Goal: Task Accomplishment & Management: Use online tool/utility

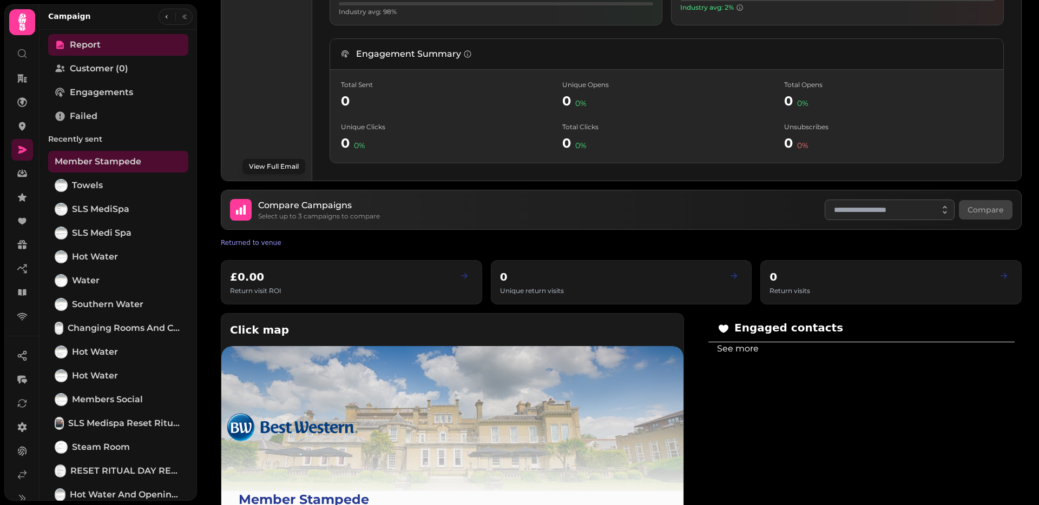
scroll to position [355, 0]
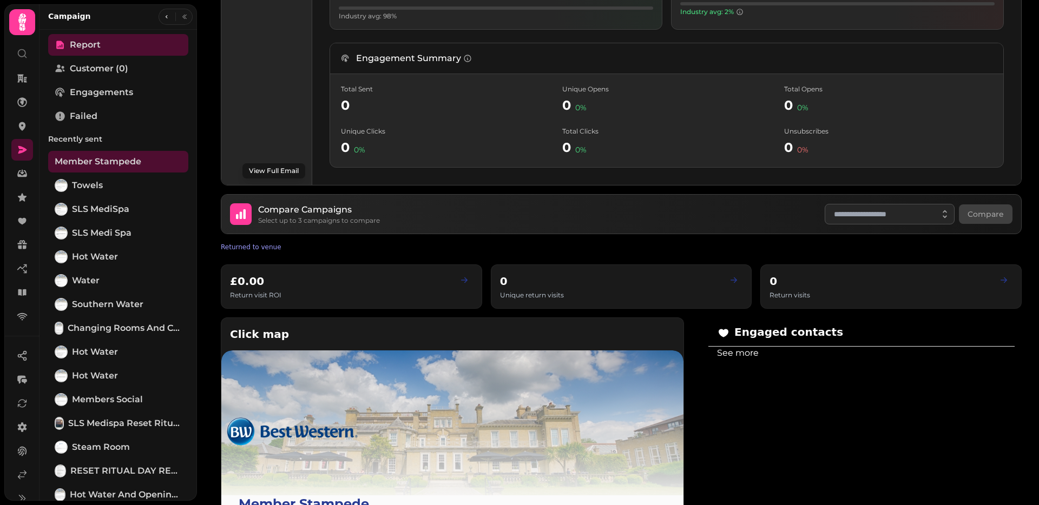
click at [280, 170] on button "View Full Email" at bounding box center [273, 170] width 63 height 15
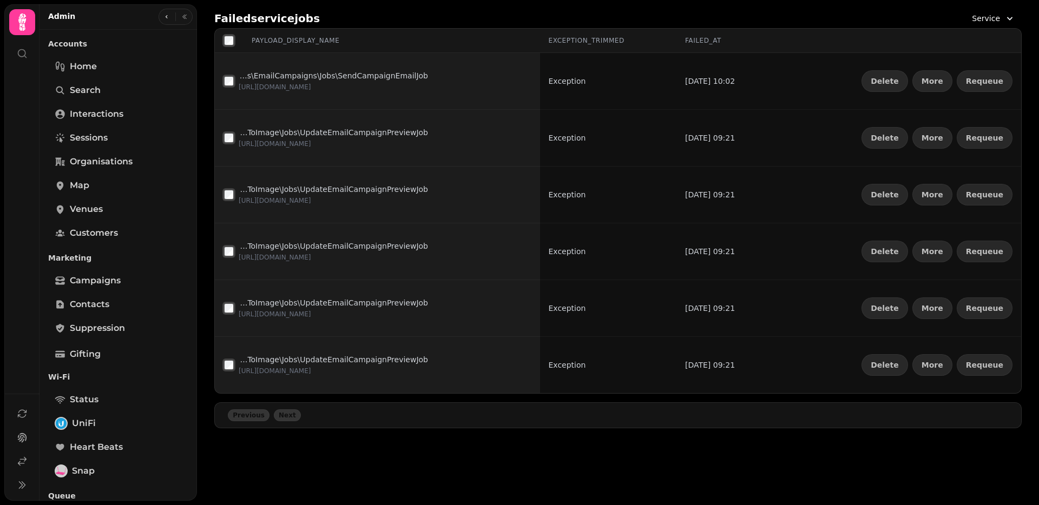
click at [215, 42] on th "payload_display_name" at bounding box center [377, 41] width 325 height 24
drag, startPoint x: 237, startPoint y: 43, endPoint x: 318, endPoint y: 41, distance: 80.7
click at [237, 43] on div "payload_display_name" at bounding box center [281, 40] width 116 height 11
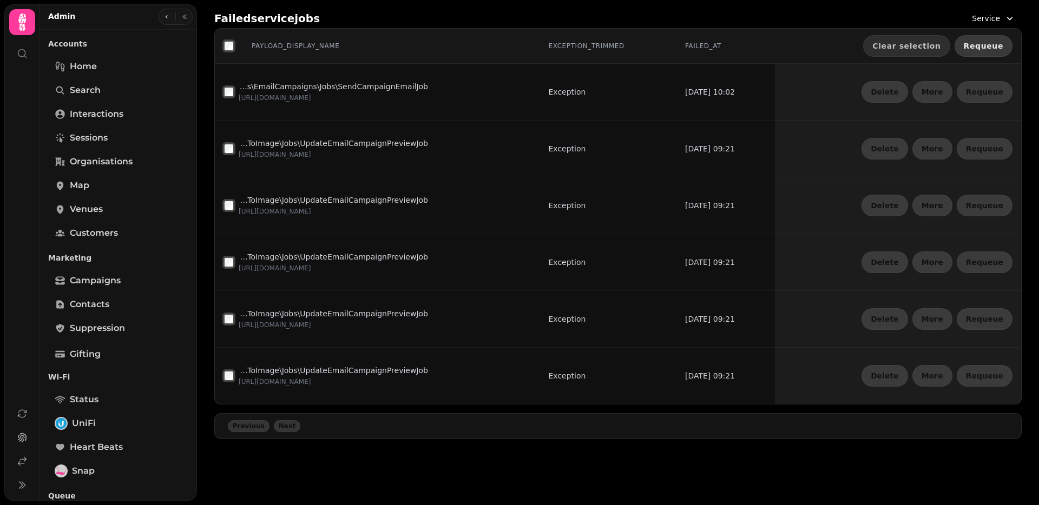
click at [984, 52] on button "Requeue" at bounding box center [983, 46] width 58 height 22
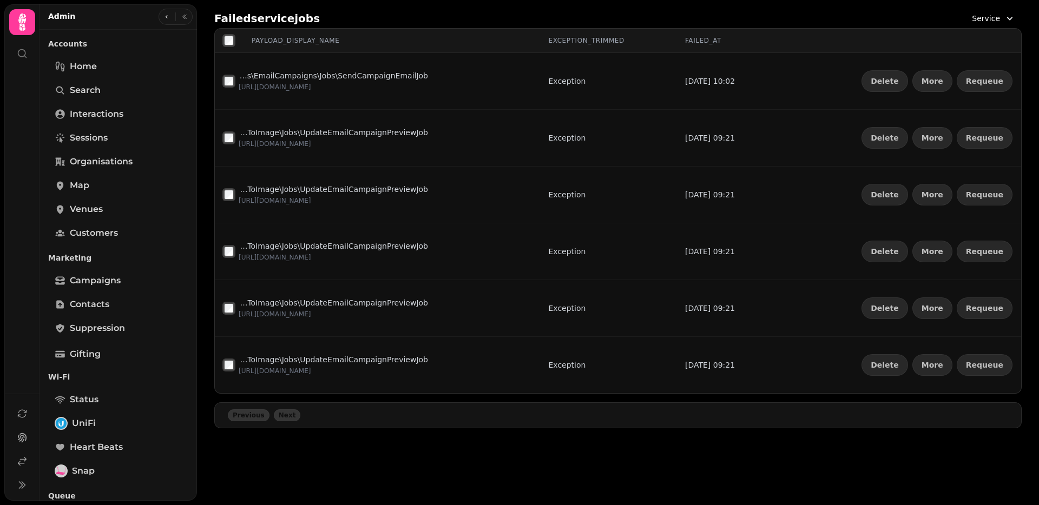
click at [993, 21] on span "Service" at bounding box center [986, 18] width 28 height 11
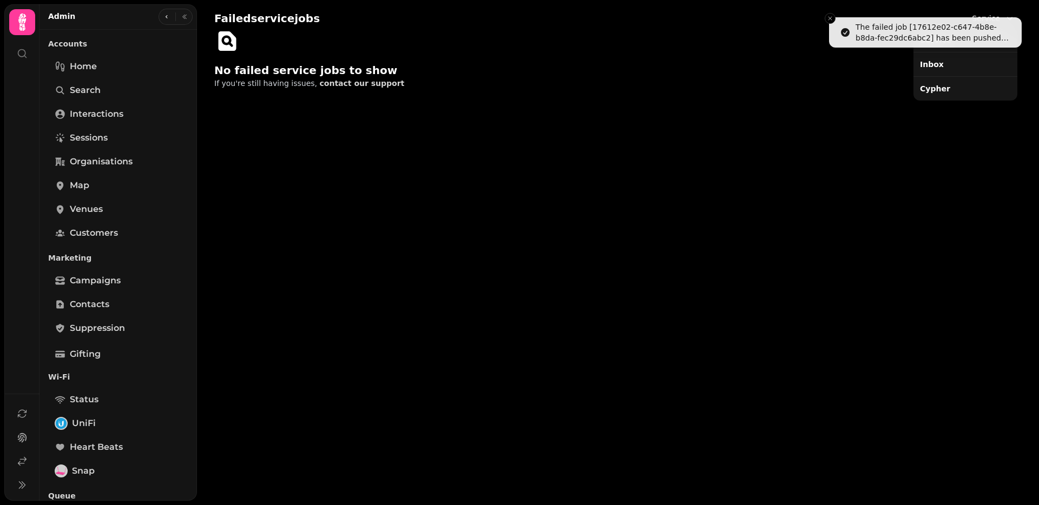
click at [957, 60] on div "Inbox" at bounding box center [965, 64] width 100 height 19
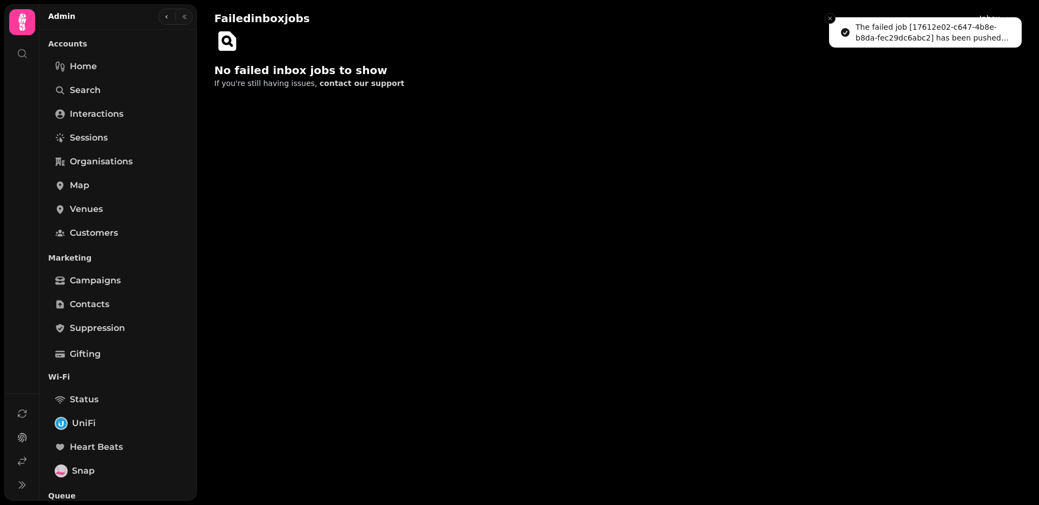
drag, startPoint x: 834, startPoint y: 19, endPoint x: 877, endPoint y: 16, distance: 42.9
click at [834, 19] on button "Close toast" at bounding box center [830, 18] width 11 height 11
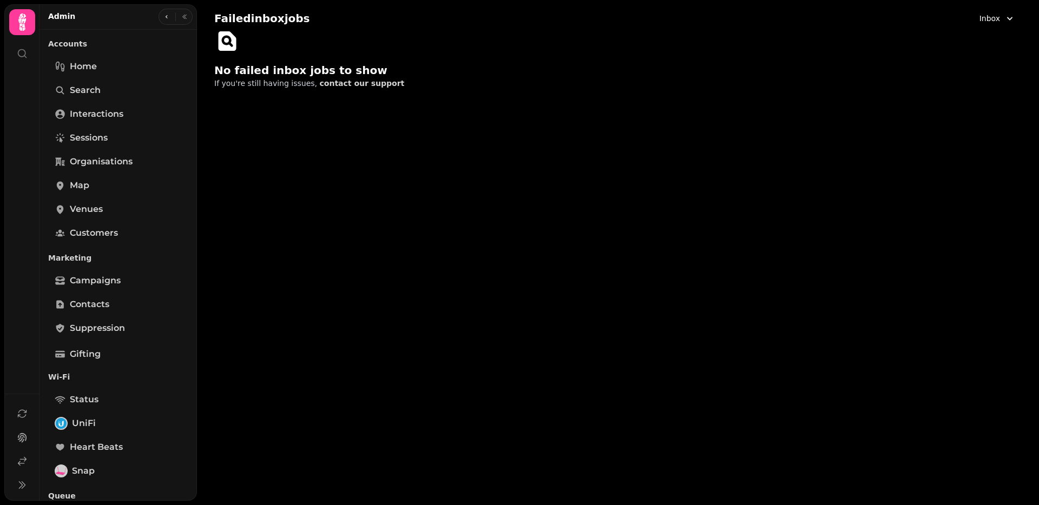
click at [979, 15] on button "Inbox" at bounding box center [997, 18] width 49 height 19
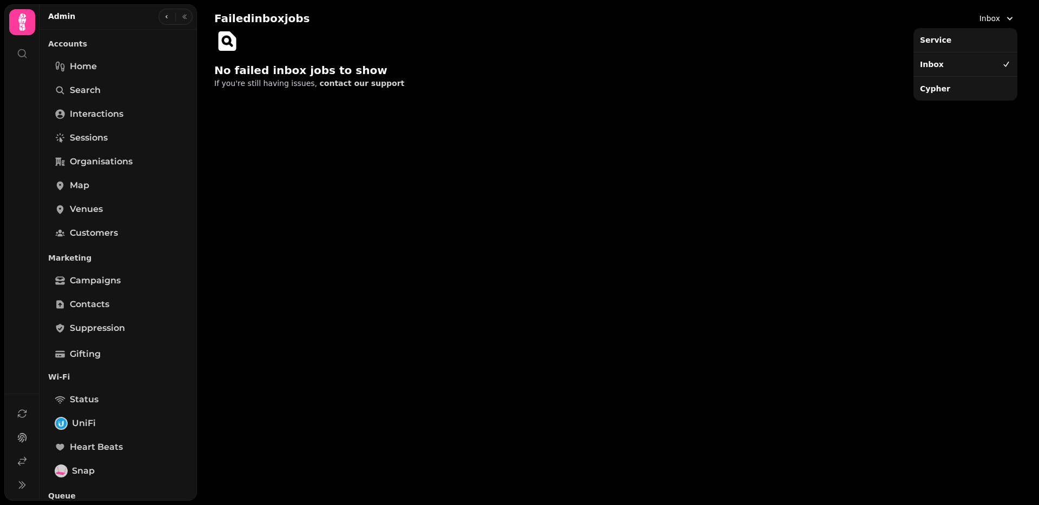
click at [943, 91] on div "Cypher" at bounding box center [965, 88] width 100 height 19
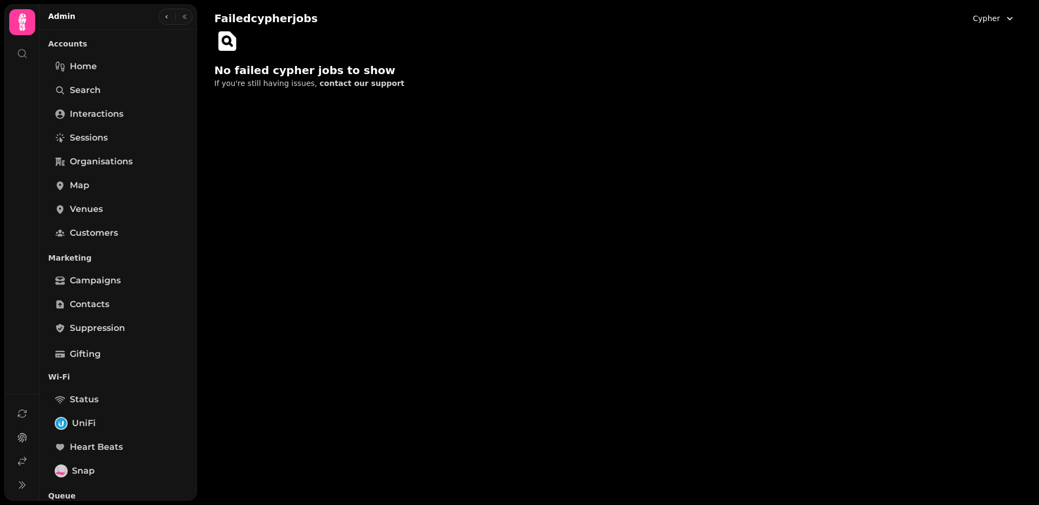
click at [990, 20] on span "Cypher" at bounding box center [986, 18] width 27 height 11
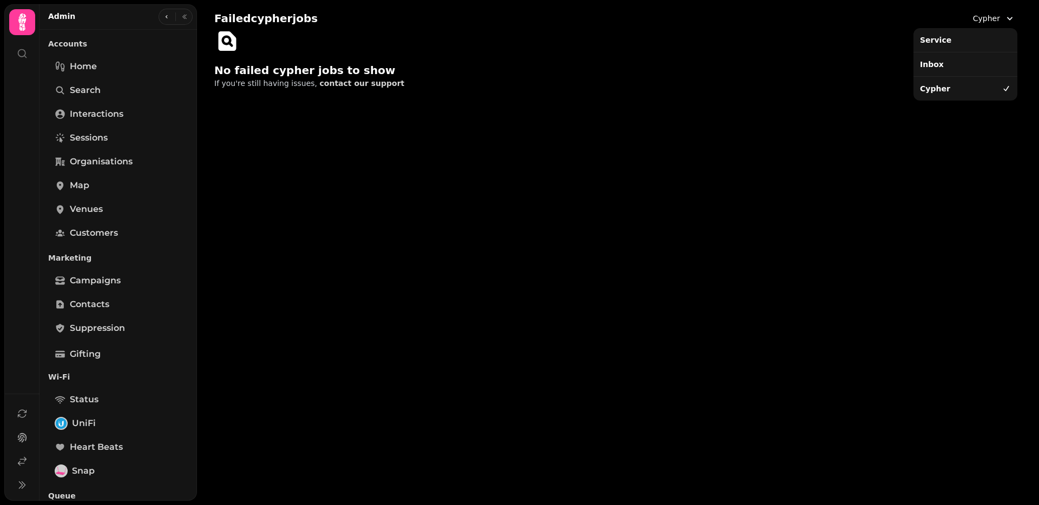
click at [959, 46] on div "Service" at bounding box center [965, 39] width 100 height 19
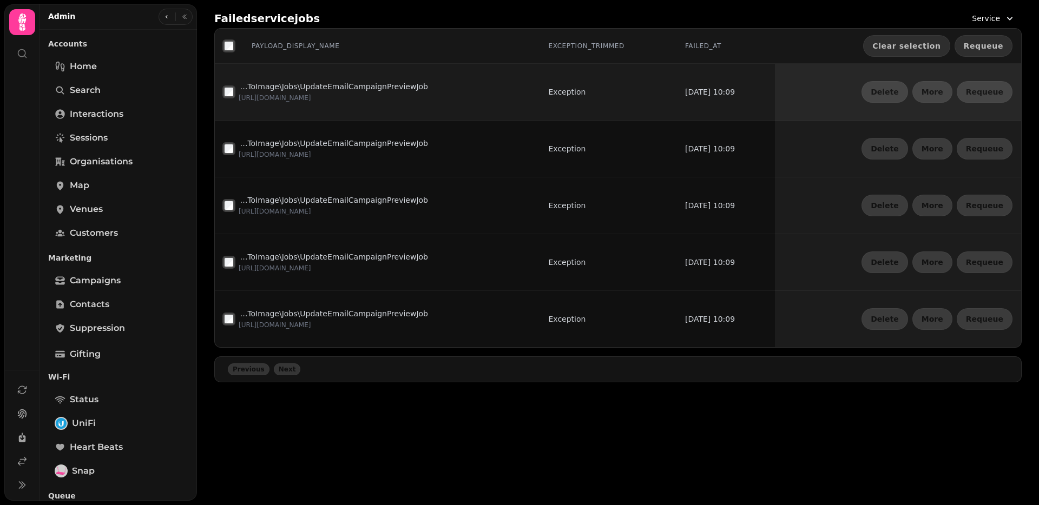
drag, startPoint x: 993, startPoint y: 45, endPoint x: 974, endPoint y: 57, distance: 22.8
click at [993, 45] on span "Requeue" at bounding box center [983, 46] width 39 height 8
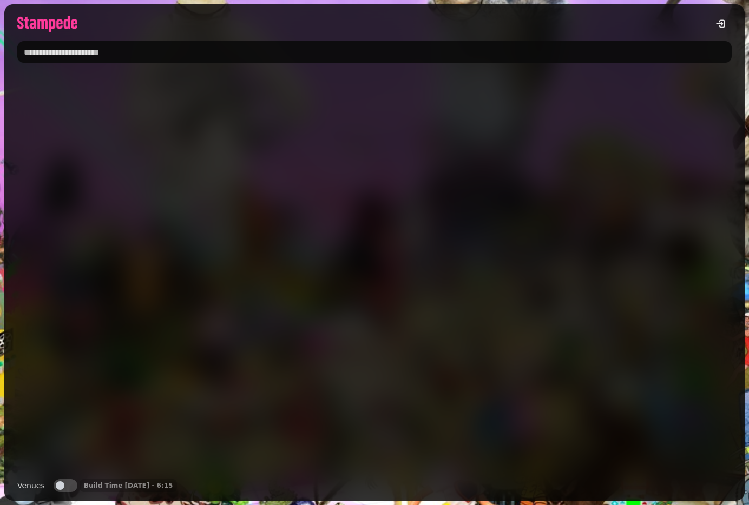
click at [621, 75] on div at bounding box center [374, 73] width 714 height 9
click at [526, 91] on li "No results found" at bounding box center [374, 82] width 701 height 26
click at [581, 173] on div at bounding box center [374, 269] width 714 height 401
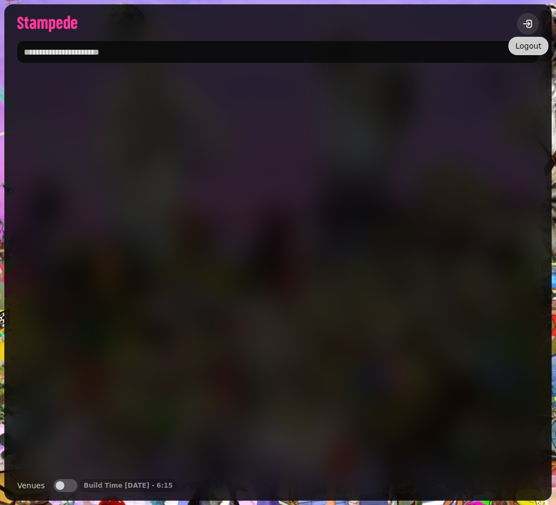
click at [531, 24] on icon "logout" at bounding box center [528, 23] width 11 height 11
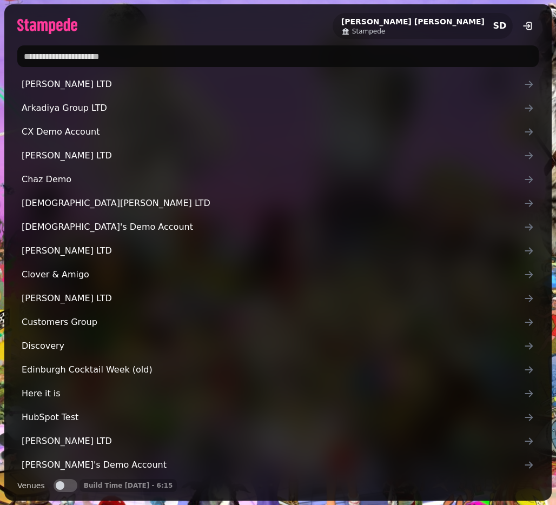
click at [146, 57] on input "text" at bounding box center [278, 56] width 522 height 22
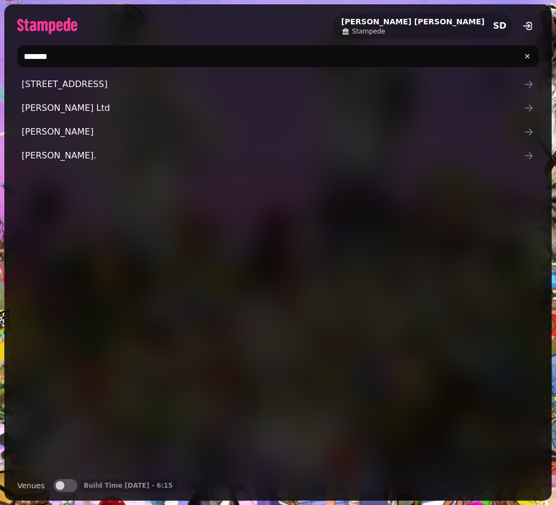
type input "*******"
click at [533, 26] on button "logout" at bounding box center [528, 26] width 22 height 22
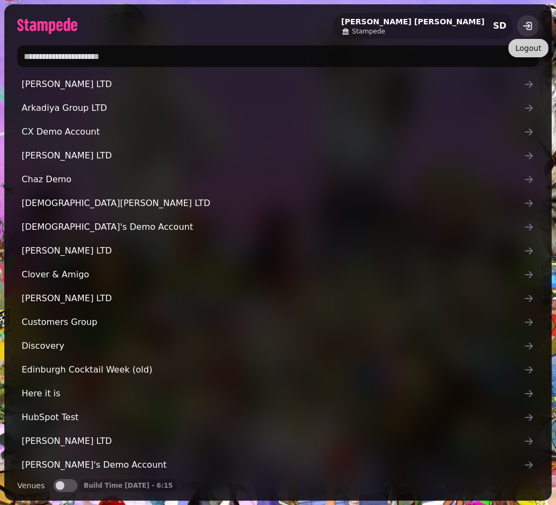
click at [534, 25] on button "logout" at bounding box center [528, 26] width 22 height 22
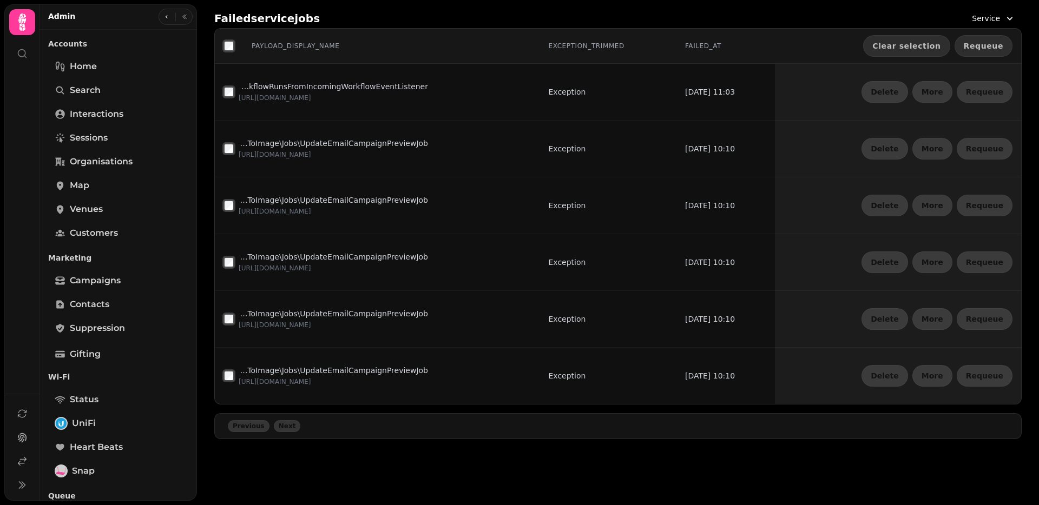
click at [987, 49] on span "Requeue" at bounding box center [983, 46] width 39 height 8
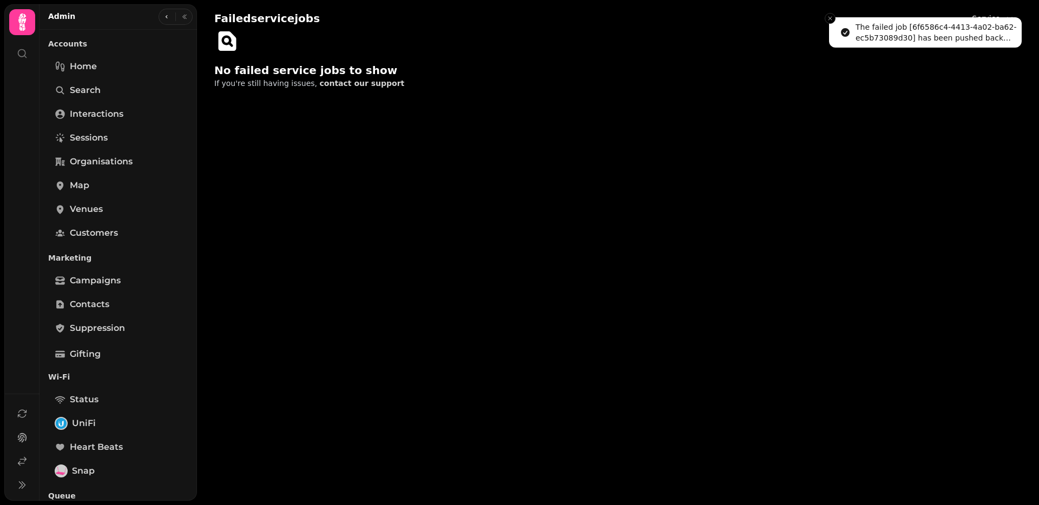
drag, startPoint x: 830, startPoint y: 18, endPoint x: 840, endPoint y: 18, distance: 9.7
click at [830, 18] on line "Close toast" at bounding box center [829, 18] width 3 height 3
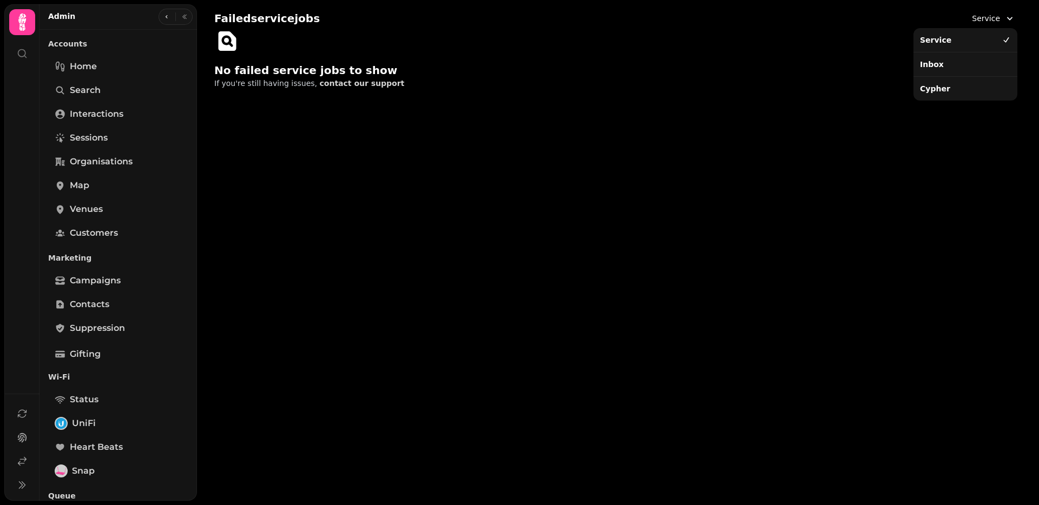
click at [999, 14] on span "Service" at bounding box center [986, 18] width 28 height 11
click at [935, 67] on div "Inbox" at bounding box center [965, 64] width 100 height 19
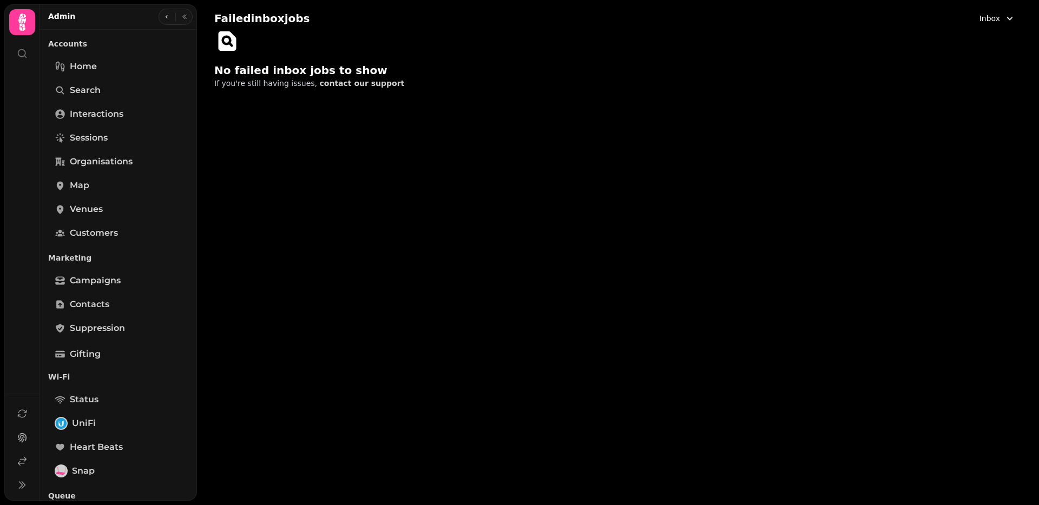
click at [1001, 15] on button "Inbox" at bounding box center [997, 18] width 49 height 19
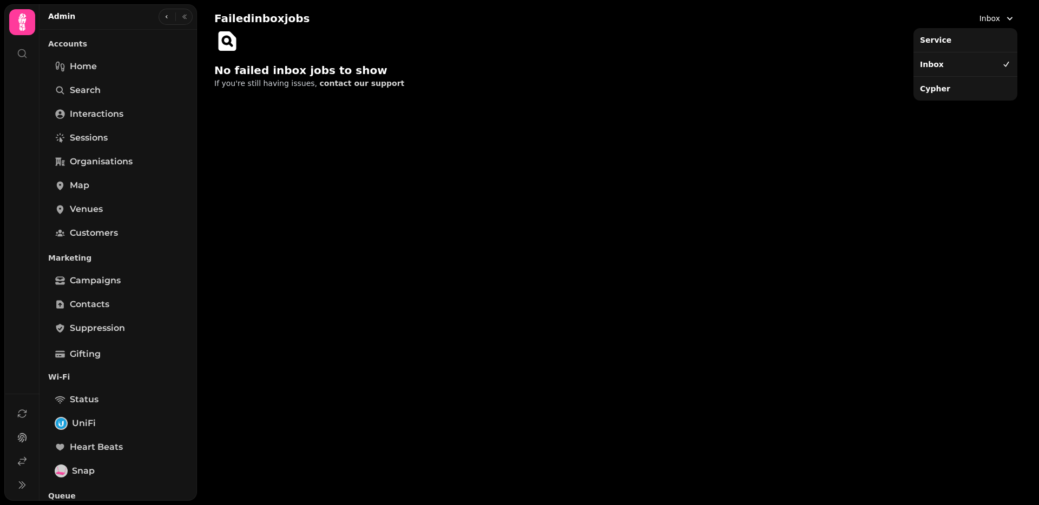
drag, startPoint x: 953, startPoint y: 90, endPoint x: 957, endPoint y: 74, distance: 17.3
click at [952, 90] on div "Cypher" at bounding box center [965, 88] width 100 height 19
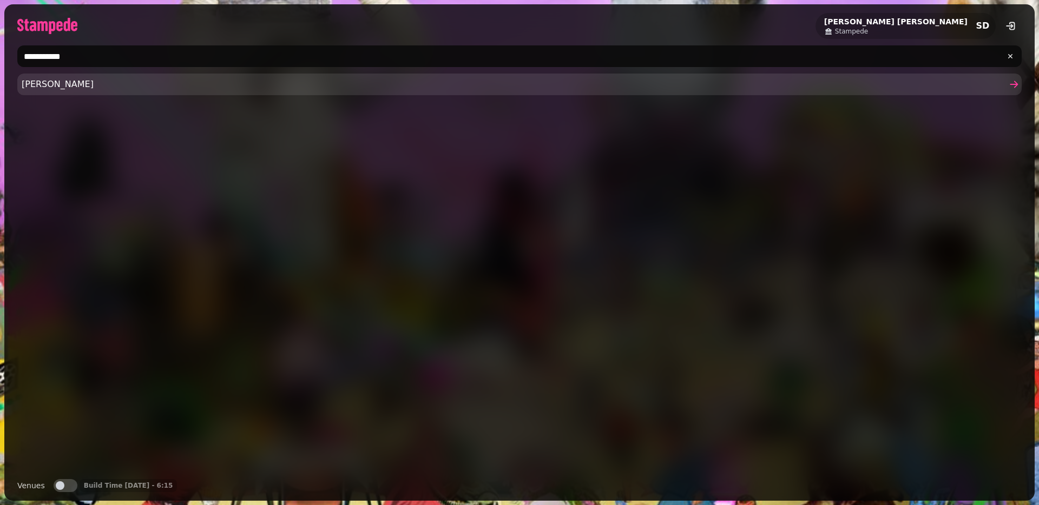
type input "**********"
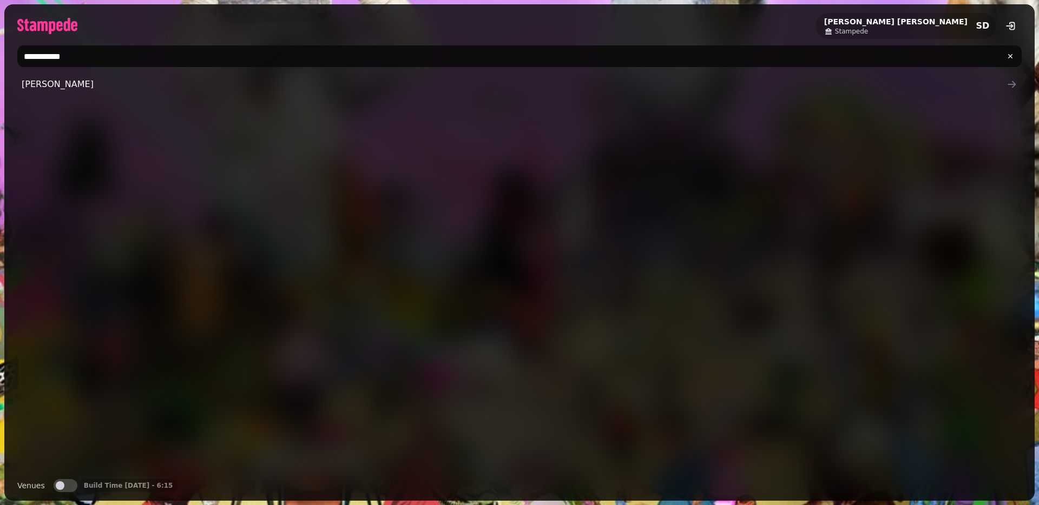
drag, startPoint x: 71, startPoint y: 82, endPoint x: 97, endPoint y: 63, distance: 31.7
click at [71, 82] on span "Stephen Demo" at bounding box center [514, 84] width 985 height 13
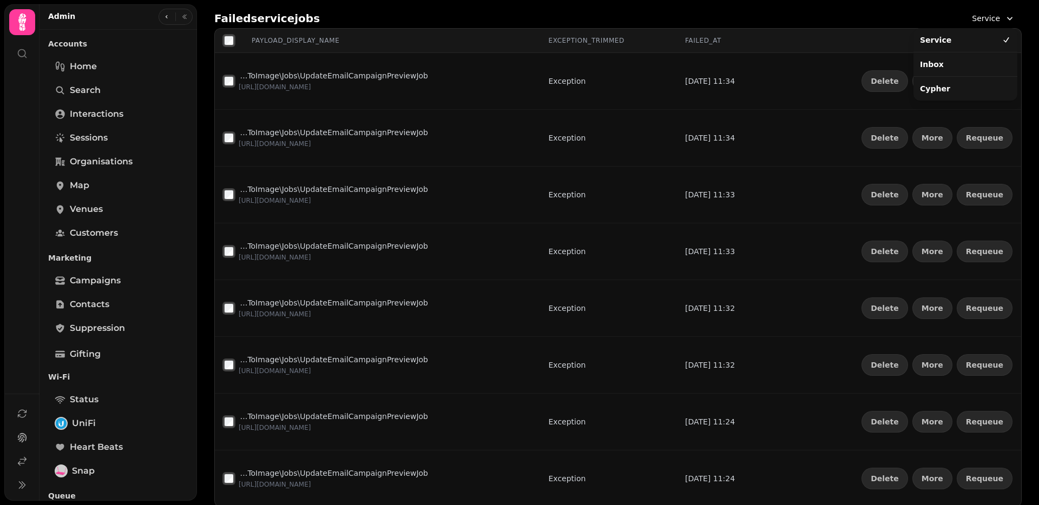
click at [1004, 15] on icon "button" at bounding box center [1009, 18] width 11 height 11
click at [947, 64] on div "Inbox" at bounding box center [965, 64] width 100 height 19
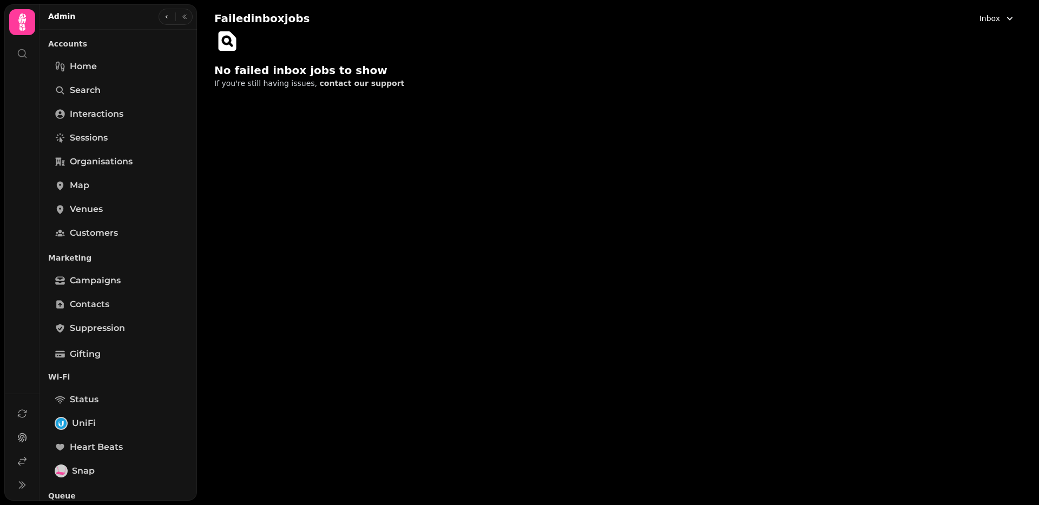
click at [988, 19] on span "Inbox" at bounding box center [989, 18] width 21 height 11
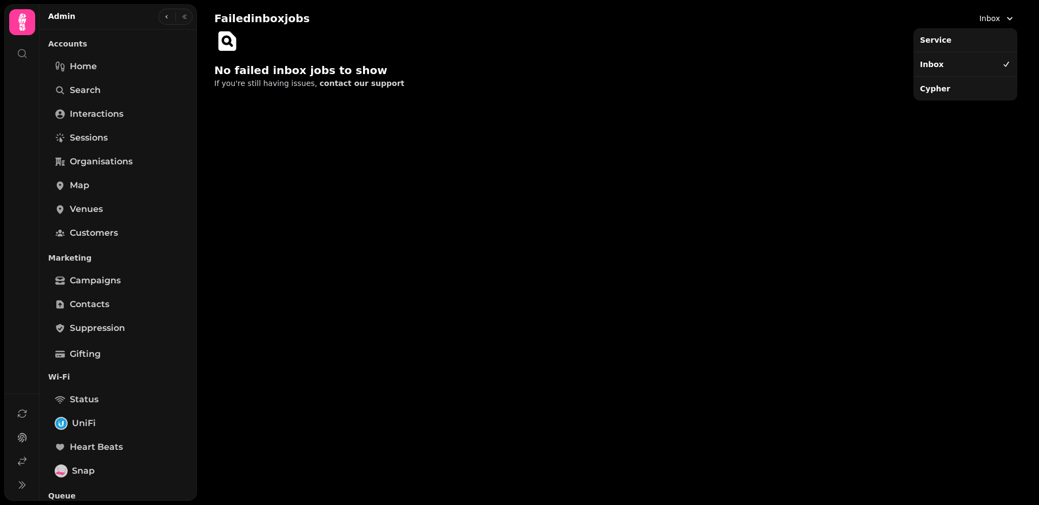
drag, startPoint x: 964, startPoint y: 89, endPoint x: 958, endPoint y: 89, distance: 6.0
click at [964, 89] on div "Cypher" at bounding box center [965, 88] width 100 height 19
